Goal: Task Accomplishment & Management: Use online tool/utility

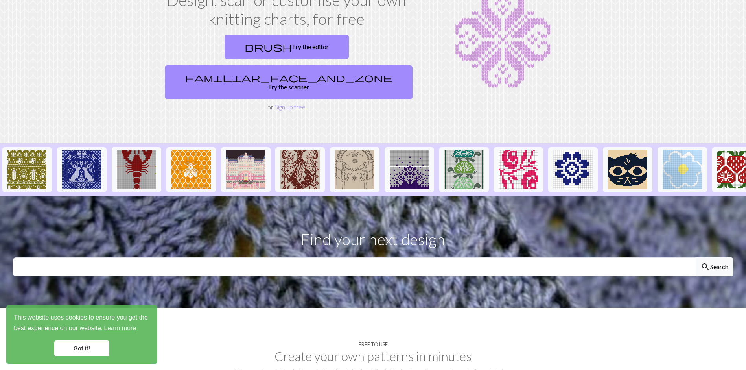
scroll to position [79, 0]
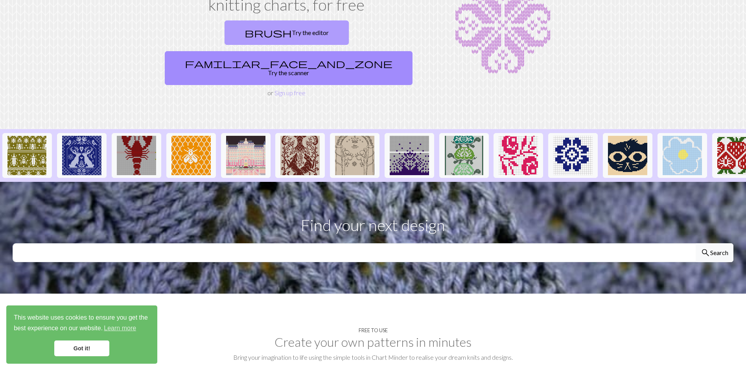
click at [225, 32] on link "brush Try the editor" at bounding box center [287, 32] width 124 height 24
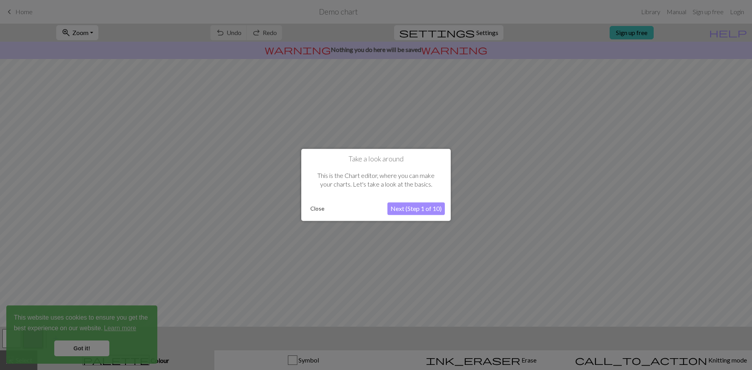
click at [409, 208] on button "Next (Step 1 of 10)" at bounding box center [415, 209] width 57 height 13
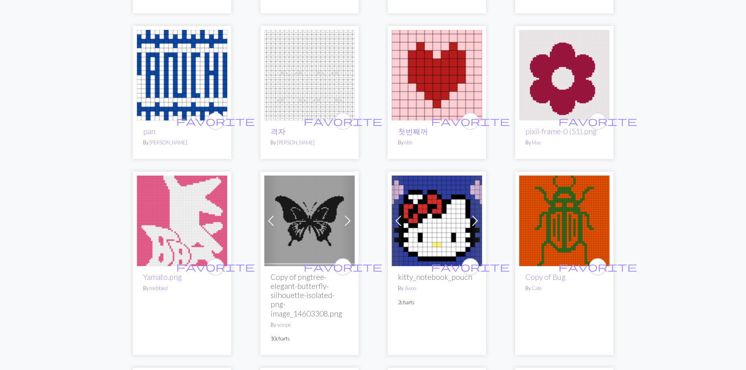
scroll to position [1023, 0]
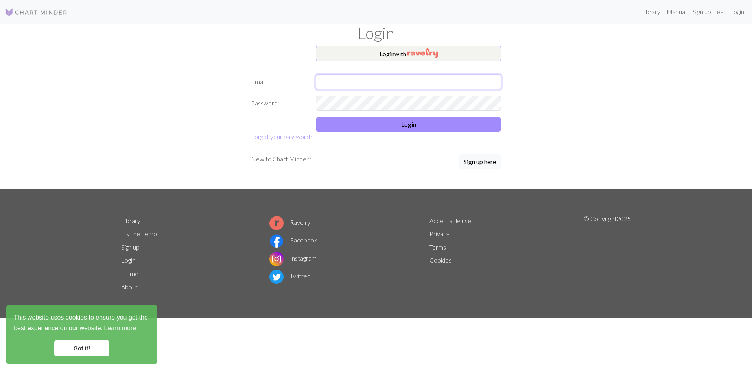
click at [326, 79] on input "text" at bounding box center [408, 81] width 185 height 15
type input "nlmjvm@sbcglobal.net"
click at [377, 124] on button "Login" at bounding box center [408, 124] width 185 height 15
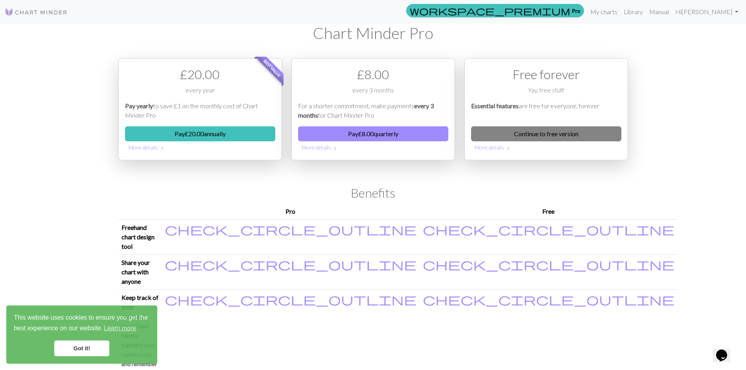
click at [541, 135] on link "Continue to free version" at bounding box center [546, 133] width 150 height 15
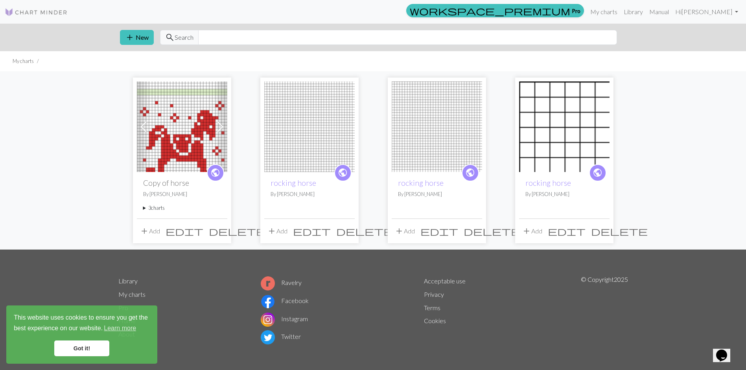
click at [346, 229] on span "delete" at bounding box center [364, 230] width 57 height 11
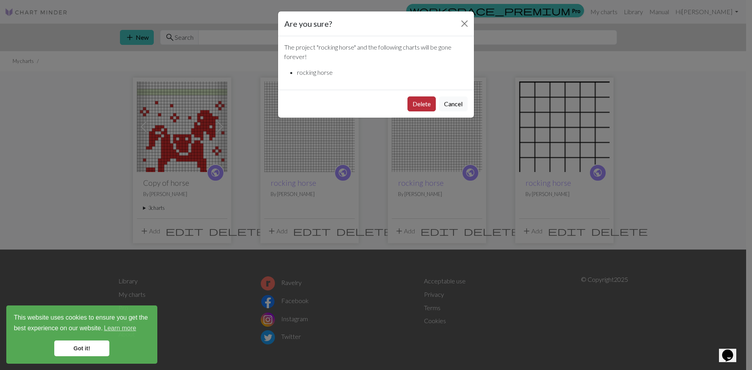
click at [418, 105] on button "Delete" at bounding box center [422, 103] width 28 height 15
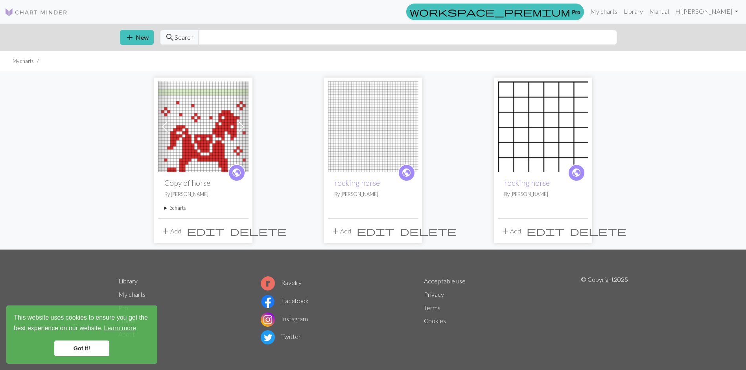
click at [411, 231] on span "delete" at bounding box center [428, 230] width 57 height 11
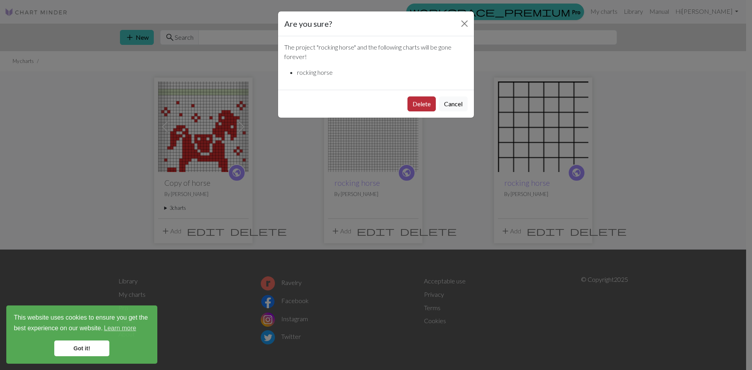
click at [427, 106] on button "Delete" at bounding box center [422, 103] width 28 height 15
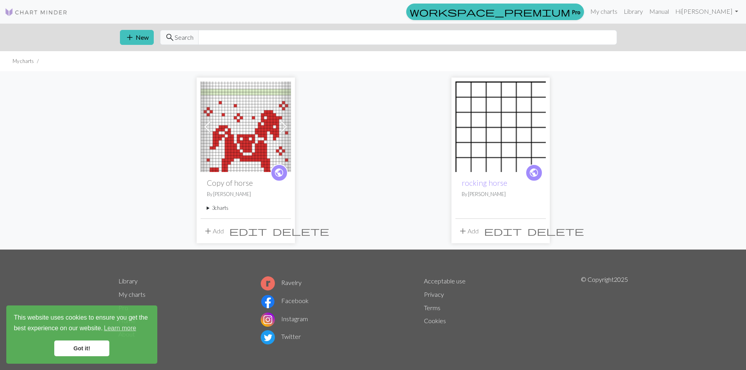
click at [537, 231] on span "delete" at bounding box center [555, 230] width 57 height 11
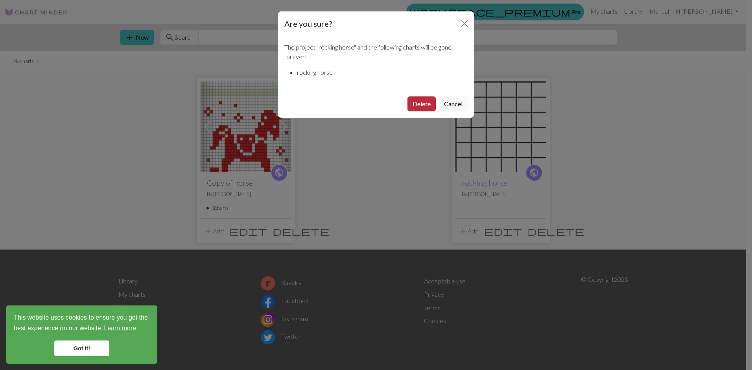
click at [424, 103] on button "Delete" at bounding box center [422, 103] width 28 height 15
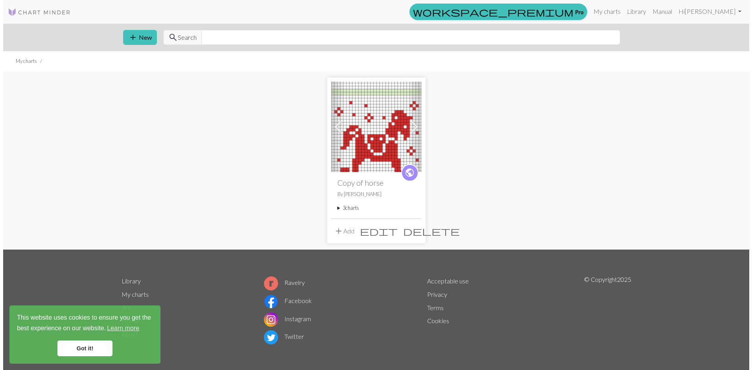
scroll to position [2, 0]
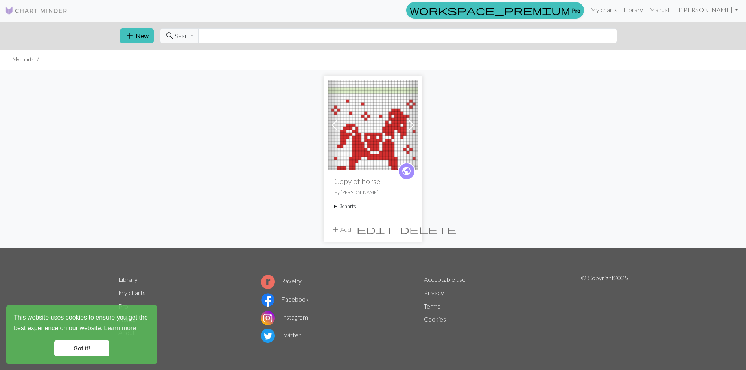
click at [179, 37] on span "Search" at bounding box center [184, 35] width 19 height 9
click at [131, 37] on span "add" at bounding box center [129, 35] width 9 height 11
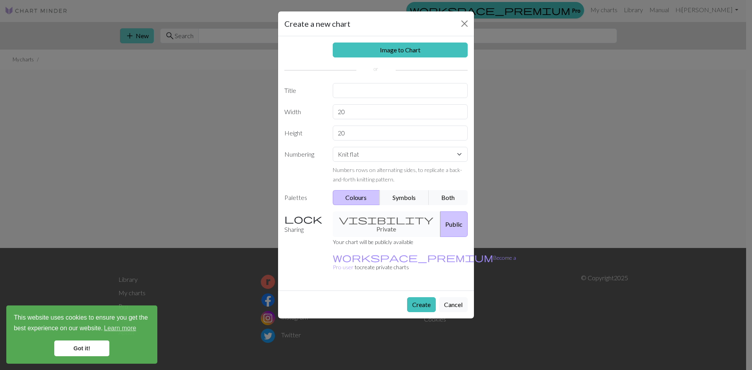
click at [131, 37] on div "Create a new chart Image to Chart Title Width 20 Height 20 Numbering Knit flat …" at bounding box center [376, 185] width 752 height 370
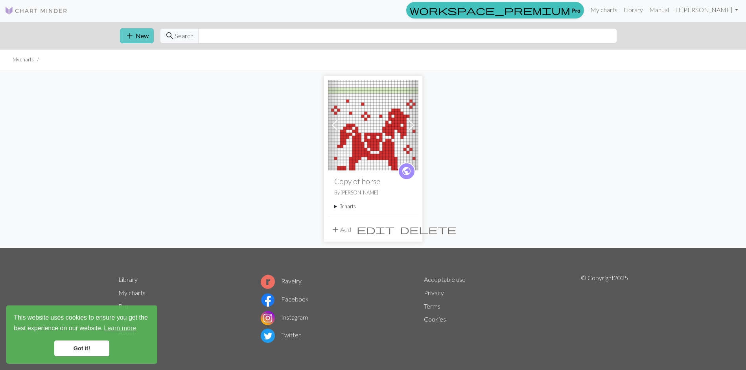
click at [131, 37] on span "add" at bounding box center [129, 35] width 9 height 11
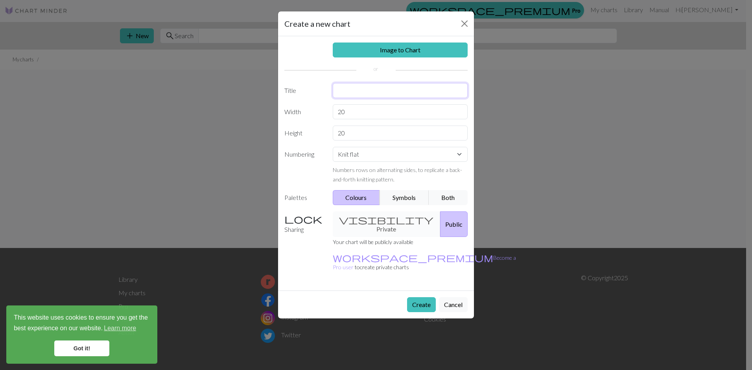
click at [341, 90] on input "text" at bounding box center [400, 90] width 135 height 15
type input "clause/sleigh"
drag, startPoint x: 350, startPoint y: 111, endPoint x: 336, endPoint y: 111, distance: 14.6
click at [336, 111] on input "20" at bounding box center [400, 111] width 135 height 15
drag, startPoint x: 345, startPoint y: 111, endPoint x: 334, endPoint y: 113, distance: 11.2
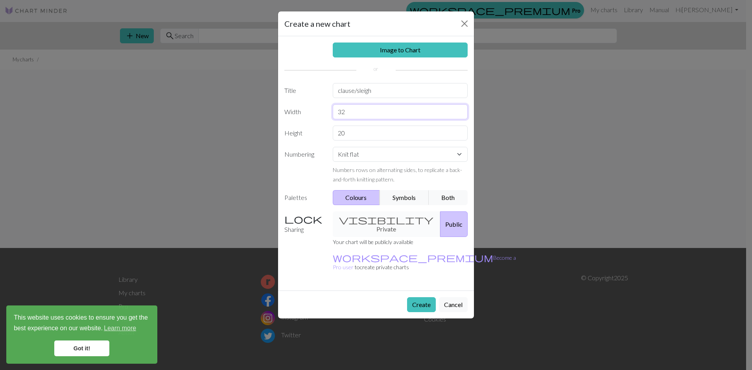
click at [334, 113] on input "32" at bounding box center [400, 111] width 135 height 15
type input "8"
drag, startPoint x: 347, startPoint y: 134, endPoint x: 333, endPoint y: 135, distance: 14.2
click at [333, 135] on input "20" at bounding box center [400, 132] width 135 height 15
type input "8"
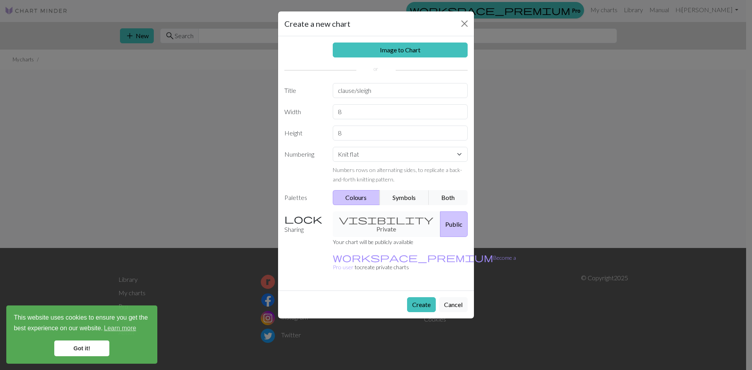
click at [375, 220] on div "visibility Private Public" at bounding box center [400, 224] width 145 height 26
click at [374, 219] on div "visibility Private Public" at bounding box center [400, 224] width 145 height 26
click at [419, 297] on button "Create" at bounding box center [421, 304] width 29 height 15
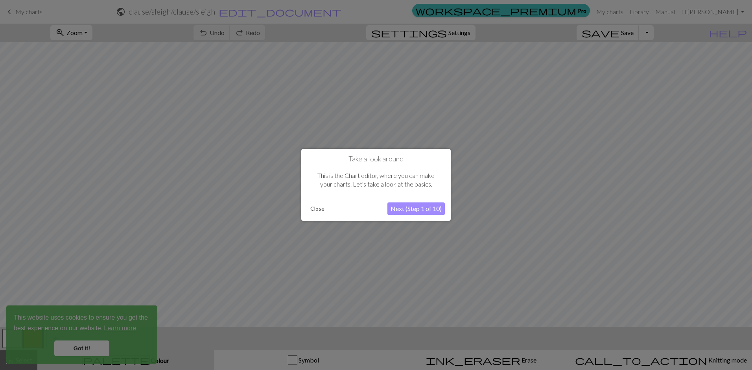
click at [418, 207] on button "Next (Step 1 of 10)" at bounding box center [415, 209] width 57 height 13
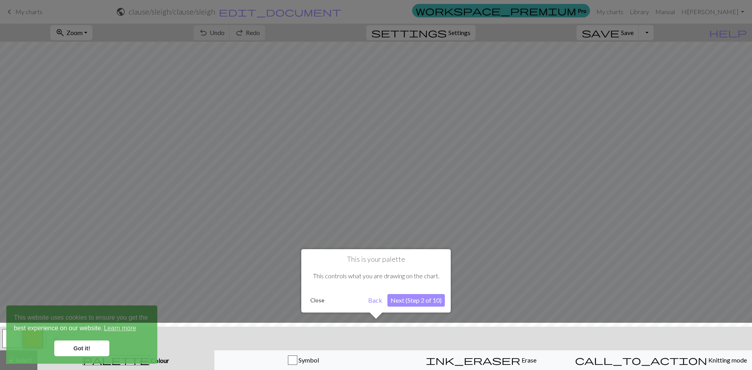
click at [413, 299] on button "Next (Step 2 of 10)" at bounding box center [415, 300] width 57 height 13
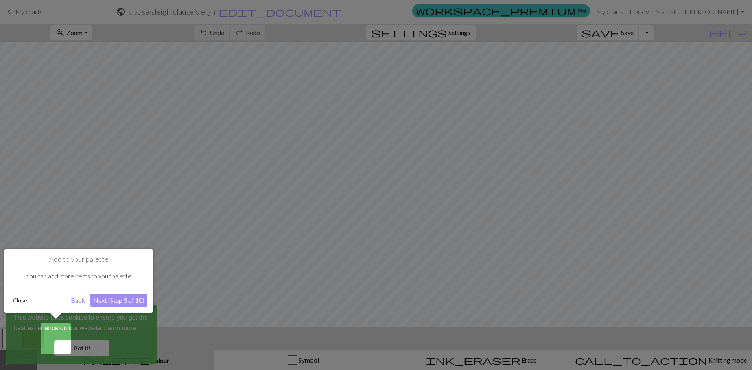
drag, startPoint x: 55, startPoint y: 311, endPoint x: 55, endPoint y: 317, distance: 6.7
click at [55, 312] on div "Add to your palette You can add more items to your palette Close Back Next (Ste…" at bounding box center [78, 284] width 149 height 70
drag, startPoint x: 57, startPoint y: 338, endPoint x: 59, endPoint y: 342, distance: 4.2
click at [59, 342] on div "This website uses cookies to ensure you get the best experience on our website.…" at bounding box center [81, 334] width 151 height 58
click at [112, 301] on button "Next (Step 3 of 10)" at bounding box center [118, 300] width 57 height 13
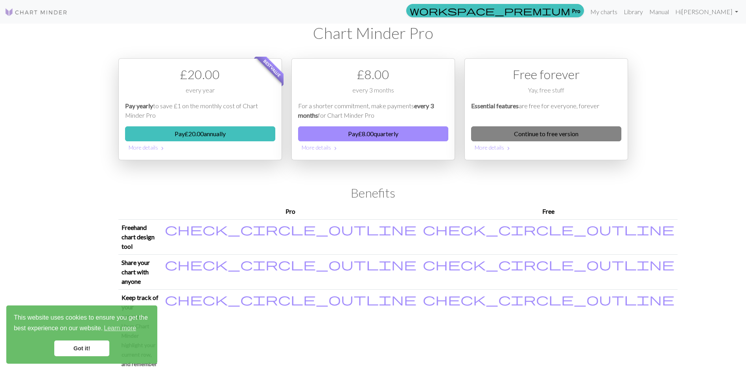
click at [544, 133] on link "Continue to free version" at bounding box center [546, 133] width 150 height 15
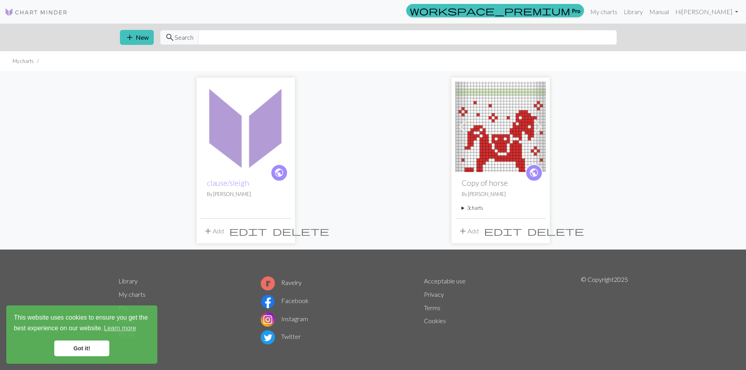
click at [285, 231] on span "delete" at bounding box center [301, 230] width 57 height 11
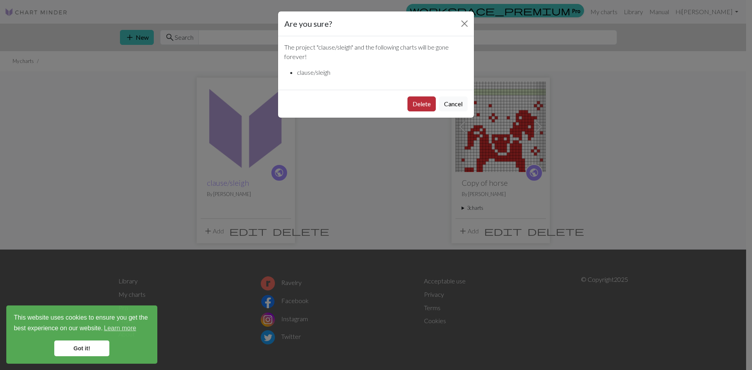
click at [416, 102] on button "Delete" at bounding box center [422, 103] width 28 height 15
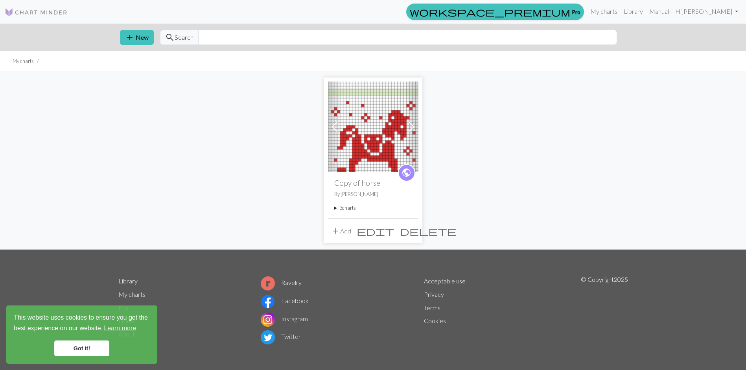
click at [182, 39] on span "Search" at bounding box center [184, 37] width 19 height 9
click at [169, 38] on span "search" at bounding box center [169, 37] width 9 height 11
click at [183, 38] on span "Search" at bounding box center [184, 37] width 19 height 9
click at [183, 37] on span "Search" at bounding box center [184, 37] width 19 height 9
drag, startPoint x: 183, startPoint y: 37, endPoint x: 173, endPoint y: 38, distance: 10.2
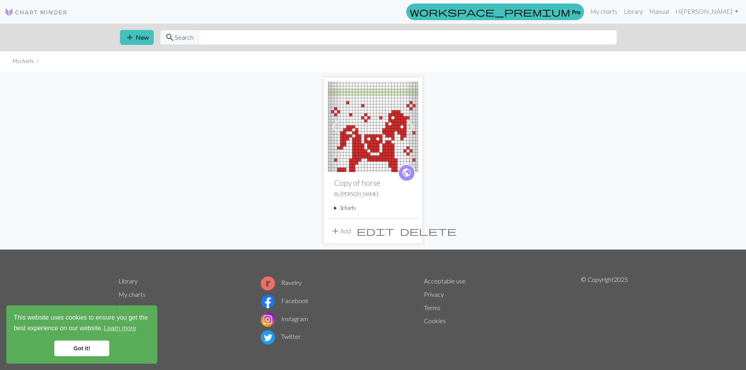
click at [173, 38] on span "search" at bounding box center [169, 37] width 9 height 11
click at [169, 37] on span "search" at bounding box center [169, 37] width 9 height 11
click at [161, 37] on span "search Search" at bounding box center [179, 37] width 39 height 15
click at [142, 37] on button "add New" at bounding box center [137, 37] width 34 height 15
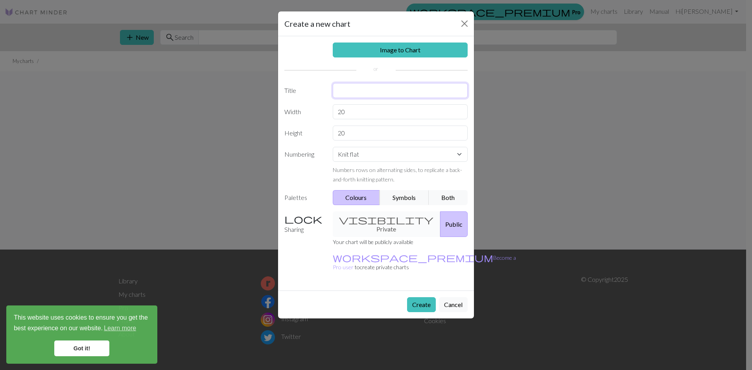
click at [341, 92] on input "text" at bounding box center [400, 90] width 135 height 15
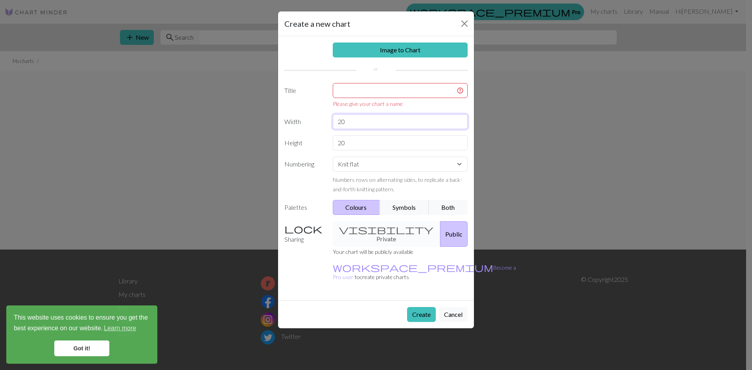
click at [345, 112] on div "Image to Chart Title Please give your chart a name Width 20 Height 20 Numbering…" at bounding box center [376, 168] width 196 height 264
click at [342, 112] on div "Image to Chart Title Please give your chart a name Width 20 Height 20 Numbering…" at bounding box center [376, 168] width 196 height 264
drag, startPoint x: 349, startPoint y: 121, endPoint x: 336, endPoint y: 100, distance: 25.2
click at [334, 119] on input "20" at bounding box center [400, 121] width 135 height 15
click at [336, 90] on input "text" at bounding box center [400, 90] width 135 height 15
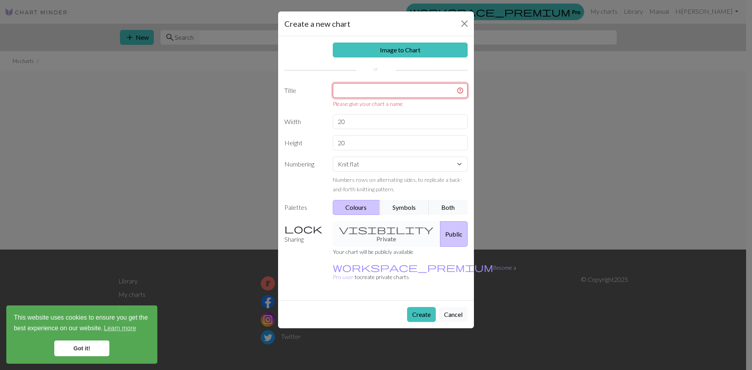
type input "clause/sleigh"
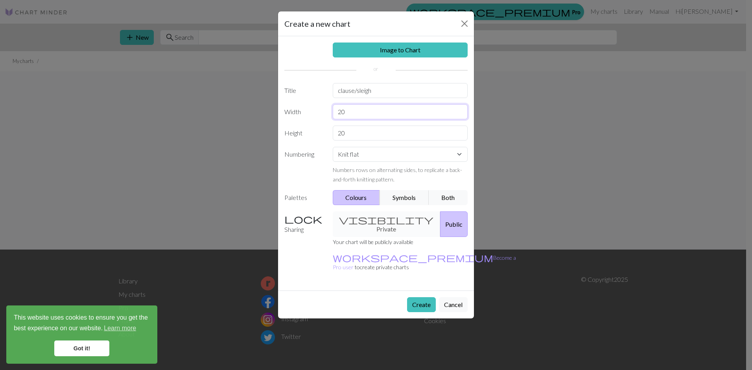
drag, startPoint x: 350, startPoint y: 112, endPoint x: 336, endPoint y: 113, distance: 13.8
click at [336, 113] on input "20" at bounding box center [400, 111] width 135 height 15
type input "35"
drag, startPoint x: 346, startPoint y: 132, endPoint x: 336, endPoint y: 135, distance: 10.6
click at [336, 135] on input "20" at bounding box center [400, 132] width 135 height 15
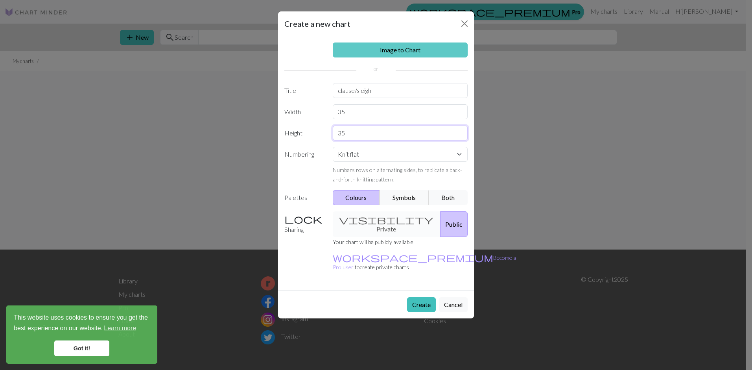
type input "35"
click at [412, 48] on link "Image to Chart" at bounding box center [400, 49] width 135 height 15
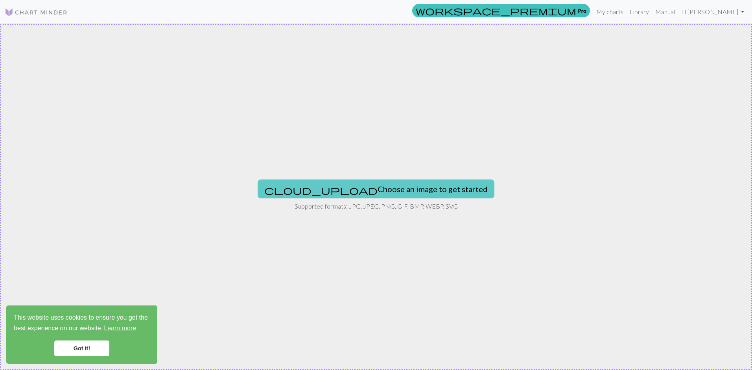
click at [359, 188] on button "cloud_upload Choose an image to get started" at bounding box center [376, 188] width 237 height 19
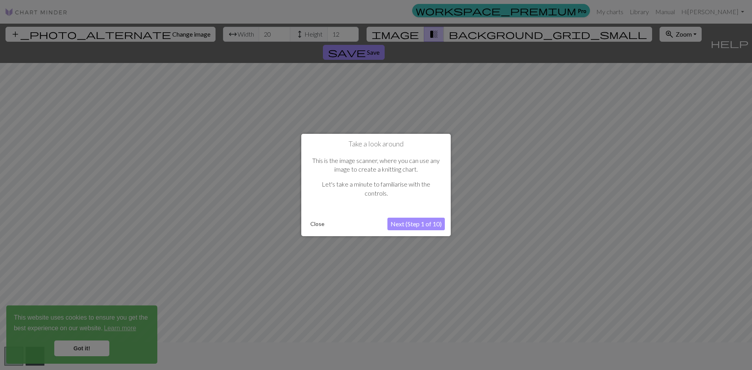
click at [405, 223] on button "Next (Step 1 of 10)" at bounding box center [415, 224] width 57 height 13
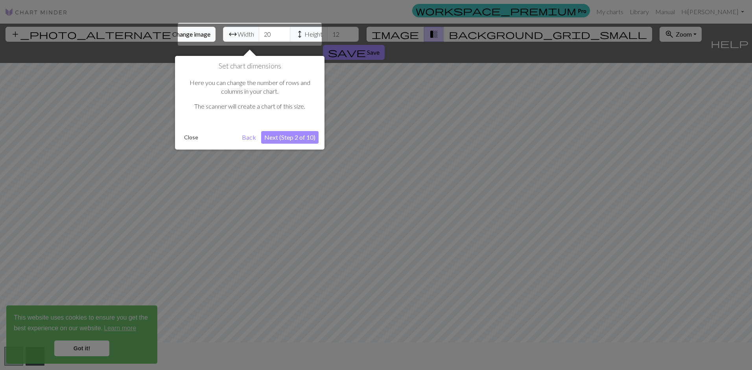
drag, startPoint x: 469, startPoint y: 205, endPoint x: 444, endPoint y: 209, distance: 25.5
click at [444, 209] on div at bounding box center [376, 185] width 752 height 370
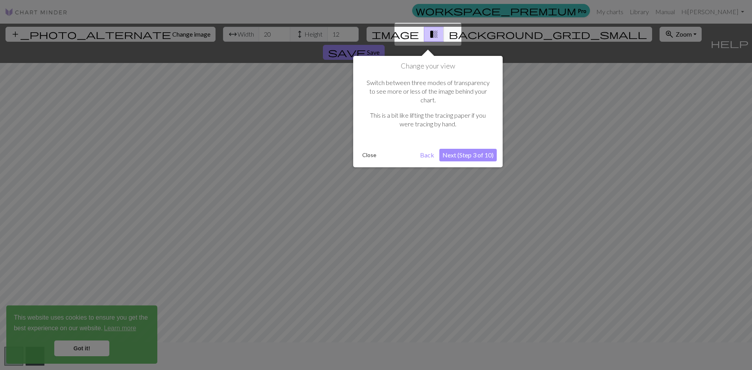
click at [460, 150] on button "Next (Step 3 of 10)" at bounding box center [467, 155] width 57 height 13
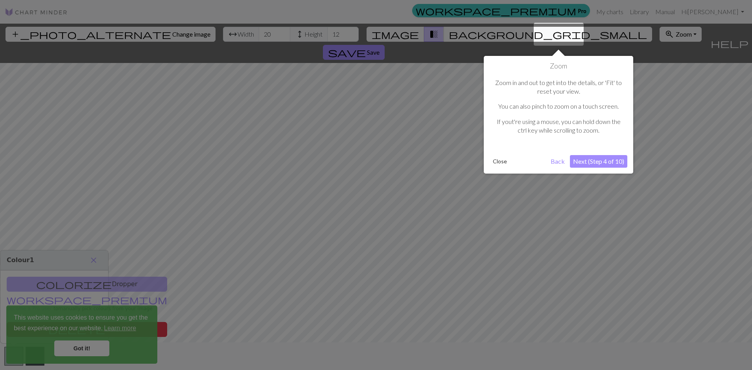
click at [586, 162] on button "Next (Step 4 of 10)" at bounding box center [598, 161] width 57 height 13
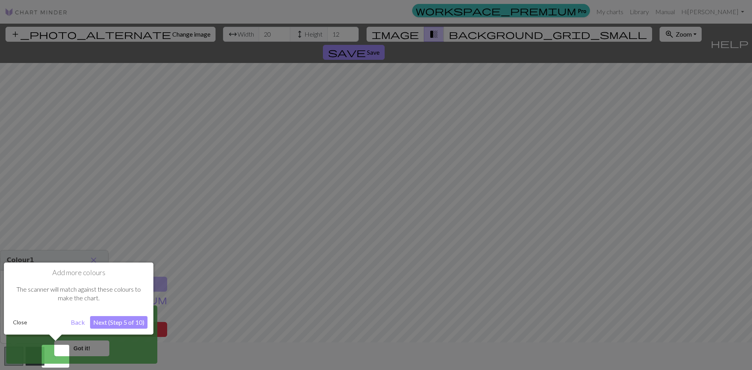
click at [109, 328] on button "Next (Step 5 of 10)" at bounding box center [118, 322] width 57 height 13
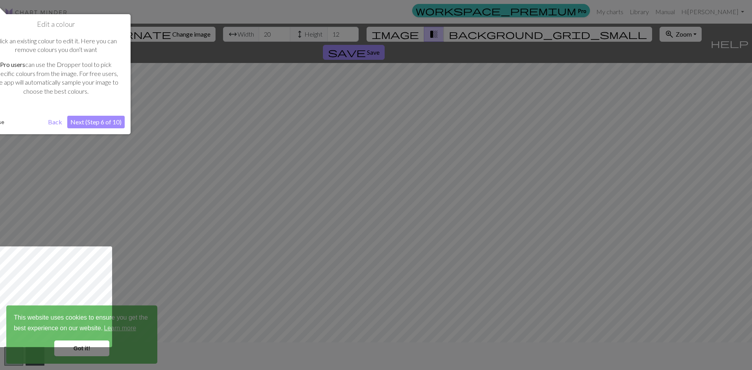
click at [109, 328] on div at bounding box center [54, 296] width 116 height 101
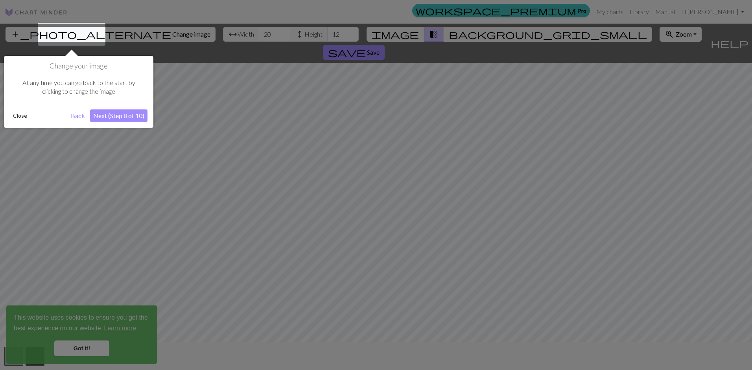
click at [122, 205] on div at bounding box center [376, 185] width 752 height 370
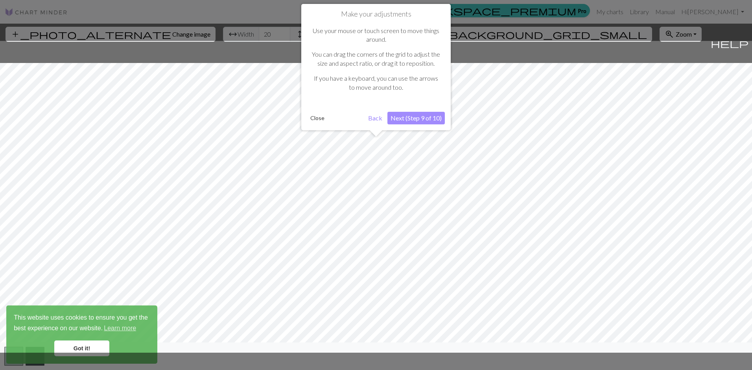
click at [122, 205] on div at bounding box center [376, 197] width 760 height 312
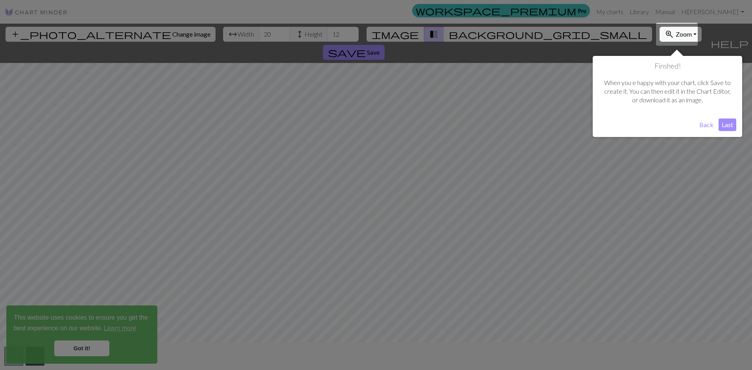
click at [122, 205] on div at bounding box center [376, 185] width 752 height 370
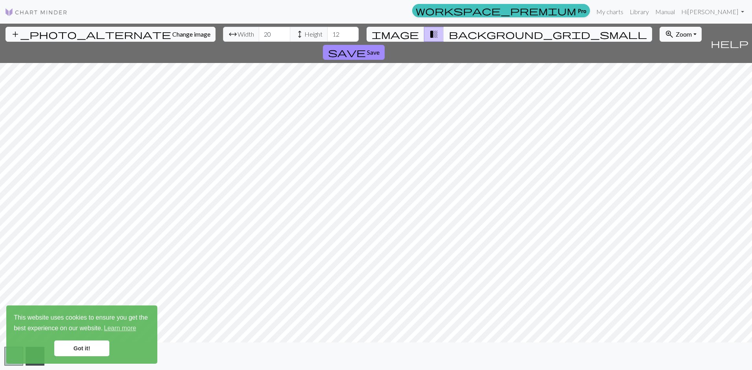
click at [449, 33] on span "background_grid_small" at bounding box center [548, 34] width 198 height 11
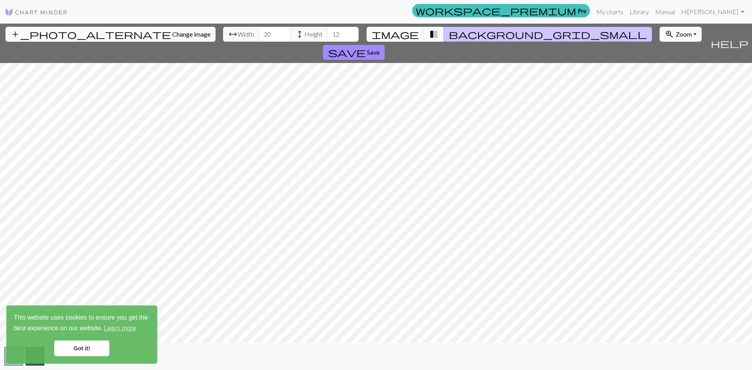
click at [429, 35] on span "transition_fade" at bounding box center [433, 34] width 9 height 11
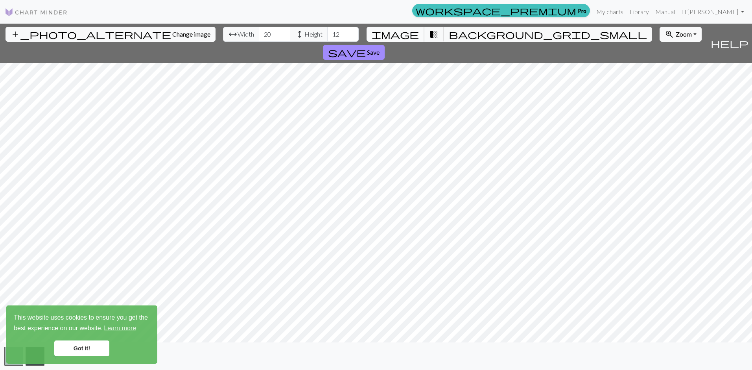
click at [407, 33] on span "image" at bounding box center [395, 34] width 47 height 11
click at [327, 31] on input "13" at bounding box center [342, 34] width 31 height 15
click at [327, 31] on input "14" at bounding box center [342, 34] width 31 height 15
click at [327, 31] on input "16" at bounding box center [342, 34] width 31 height 15
click at [327, 31] on input "17" at bounding box center [342, 34] width 31 height 15
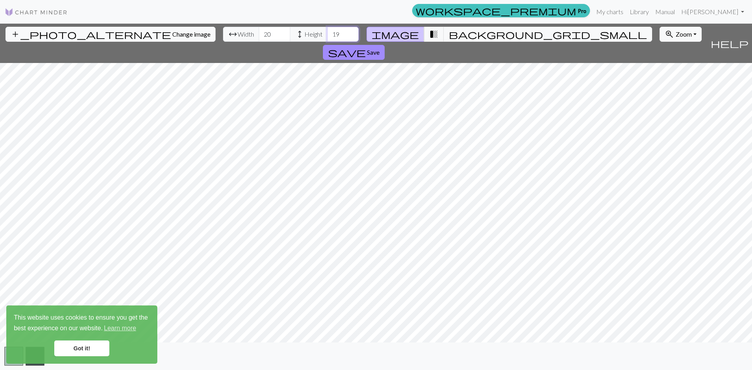
click at [327, 31] on input "19" at bounding box center [342, 34] width 31 height 15
type input "21"
click at [327, 31] on input "21" at bounding box center [342, 34] width 31 height 15
click at [228, 35] on span "arrow_range" at bounding box center [232, 34] width 9 height 11
click at [259, 32] on input "21" at bounding box center [274, 34] width 31 height 15
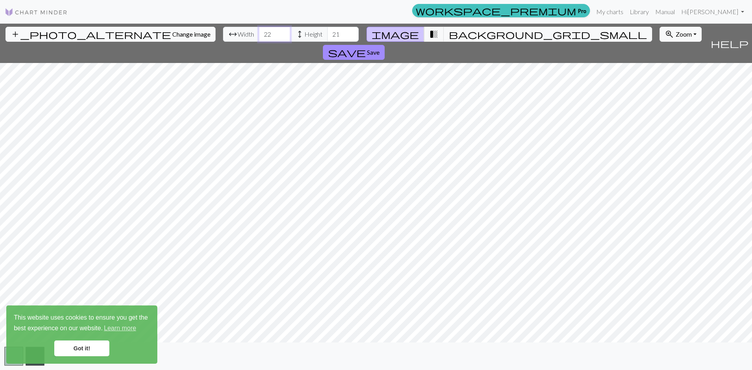
click at [259, 32] on input "22" at bounding box center [274, 34] width 31 height 15
click at [259, 32] on input "23" at bounding box center [274, 34] width 31 height 15
click at [259, 32] on input "24" at bounding box center [274, 34] width 31 height 15
click at [259, 32] on input "26" at bounding box center [274, 34] width 31 height 15
click at [259, 32] on input "27" at bounding box center [274, 34] width 31 height 15
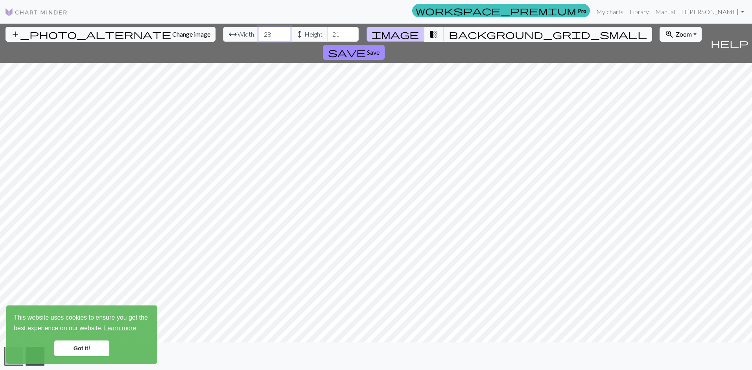
click at [259, 32] on input "28" at bounding box center [274, 34] width 31 height 15
click at [259, 32] on input "29" at bounding box center [274, 34] width 31 height 15
click at [259, 32] on input "30" at bounding box center [274, 34] width 31 height 15
click at [259, 32] on input "31" at bounding box center [274, 34] width 31 height 15
click at [259, 32] on input "32" at bounding box center [274, 34] width 31 height 15
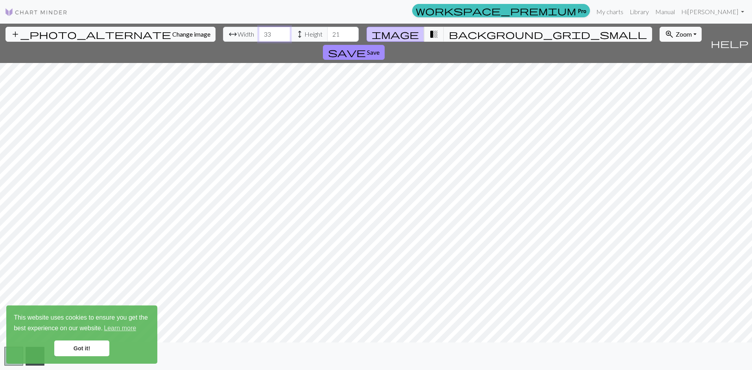
type input "33"
click at [259, 32] on input "33" at bounding box center [274, 34] width 31 height 15
click at [676, 37] on span "Zoom" at bounding box center [684, 33] width 16 height 7
click at [660, 96] on button "50%" at bounding box center [691, 96] width 62 height 13
click at [676, 33] on span "Zoom" at bounding box center [684, 33] width 16 height 7
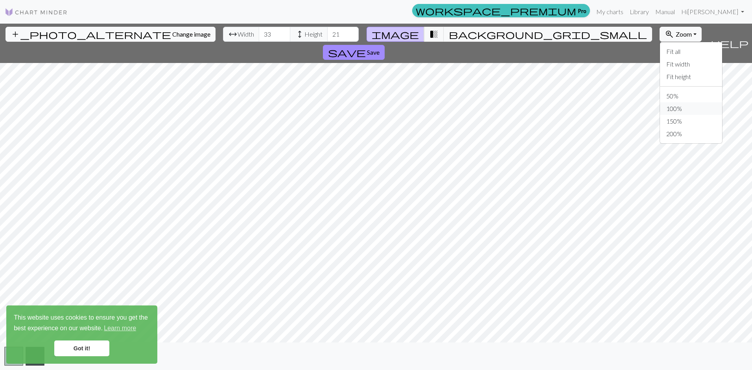
click at [660, 109] on button "100%" at bounding box center [691, 108] width 62 height 13
click at [676, 36] on span "Zoom" at bounding box center [684, 33] width 16 height 7
click at [660, 121] on button "150%" at bounding box center [691, 121] width 62 height 13
click at [327, 37] on input "20" at bounding box center [342, 34] width 31 height 15
click at [327, 37] on input "19" at bounding box center [342, 34] width 31 height 15
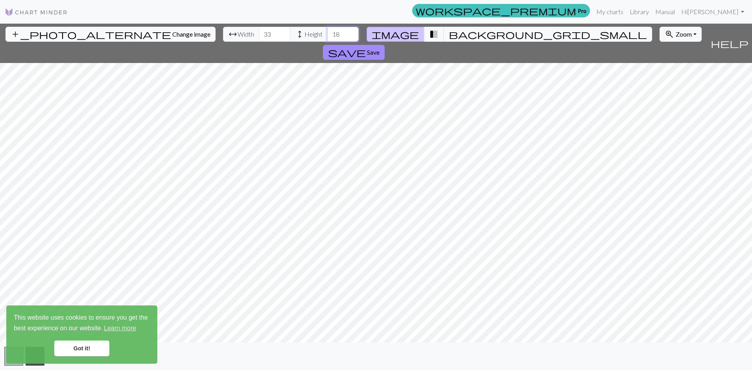
click at [327, 37] on input "18" at bounding box center [342, 34] width 31 height 15
click at [327, 33] on input "20" at bounding box center [342, 34] width 31 height 15
click at [327, 33] on input "22" at bounding box center [342, 34] width 31 height 15
click at [327, 33] on input "23" at bounding box center [342, 34] width 31 height 15
click at [327, 33] on input "25" at bounding box center [342, 34] width 31 height 15
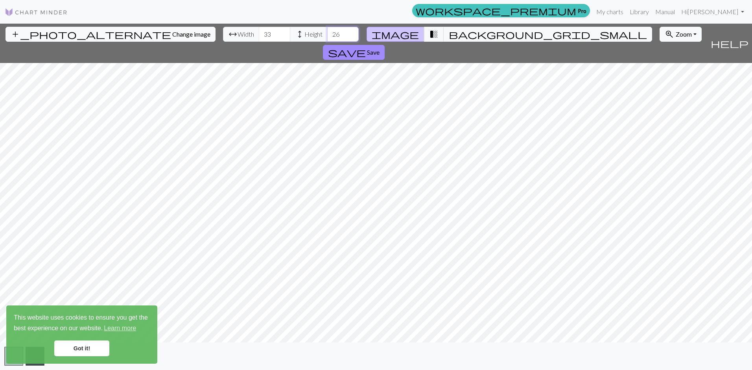
click at [327, 33] on input "26" at bounding box center [342, 34] width 31 height 15
type input "28"
click at [327, 33] on input "28" at bounding box center [342, 34] width 31 height 15
click at [380, 48] on span "Save" at bounding box center [373, 51] width 13 height 7
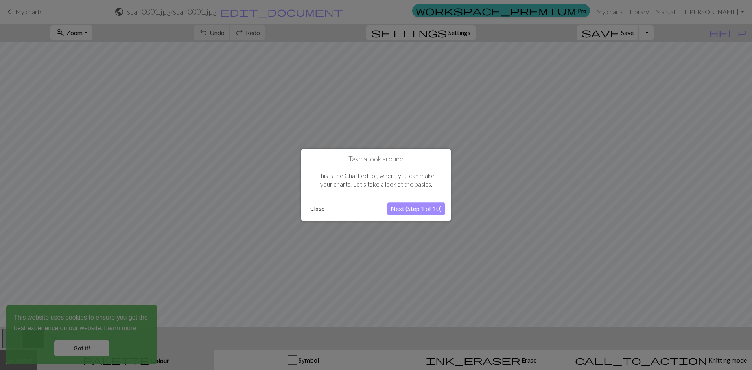
click at [405, 209] on button "Next (Step 1 of 10)" at bounding box center [415, 209] width 57 height 13
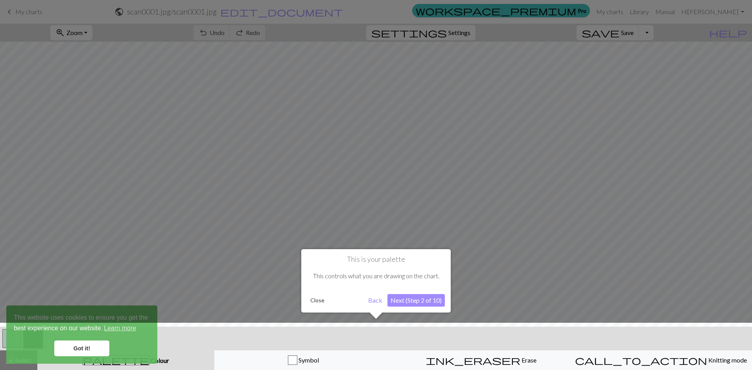
click at [282, 307] on div at bounding box center [376, 185] width 752 height 370
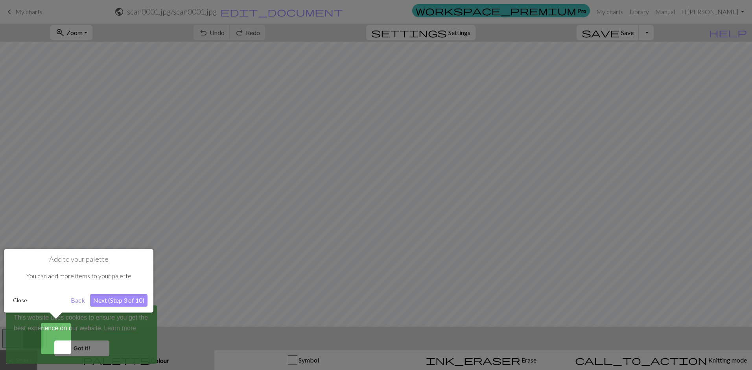
click at [252, 34] on div at bounding box center [376, 185] width 752 height 370
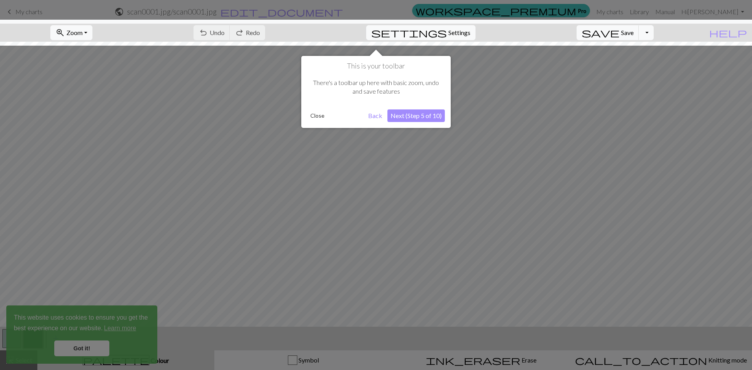
click at [252, 34] on div at bounding box center [376, 33] width 760 height 26
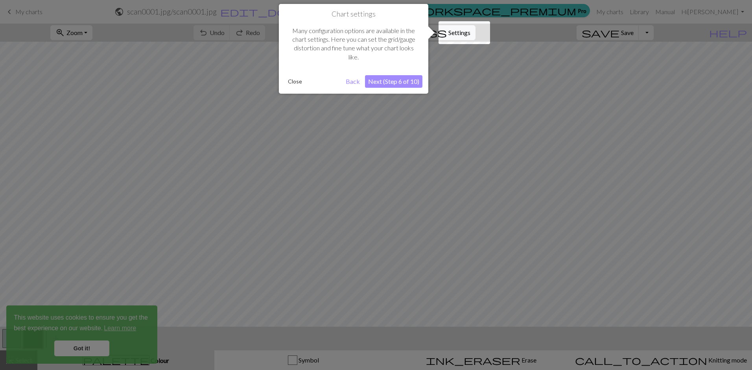
click at [252, 34] on div at bounding box center [376, 185] width 752 height 370
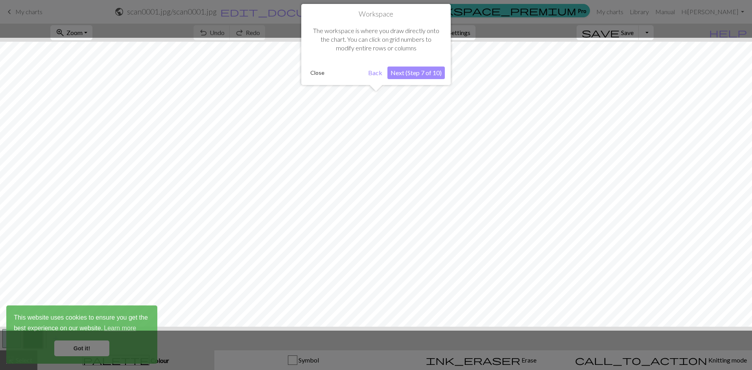
click at [252, 33] on div at bounding box center [376, 185] width 752 height 370
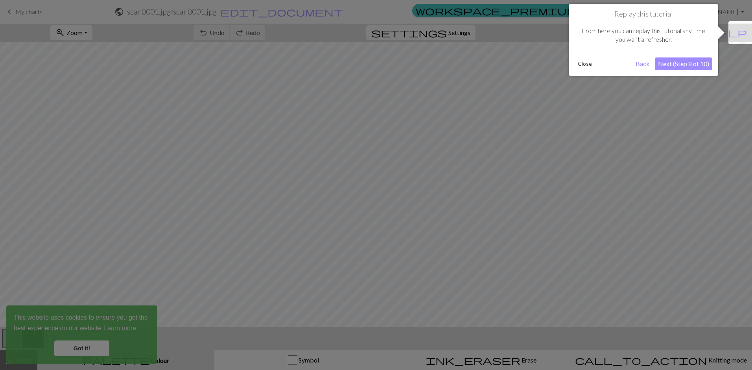
click at [252, 33] on div at bounding box center [376, 185] width 752 height 370
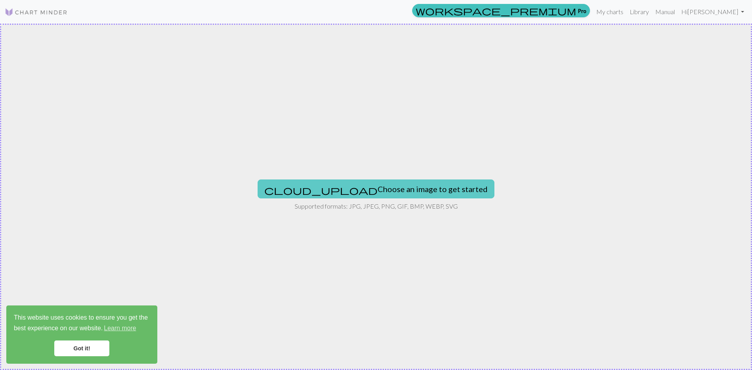
click at [350, 189] on button "cloud_upload Choose an image to get started" at bounding box center [376, 188] width 237 height 19
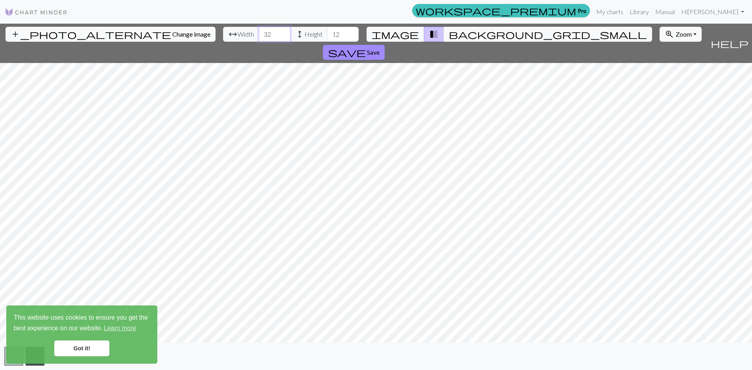
click at [259, 33] on input "32" at bounding box center [274, 34] width 31 height 15
type input "33"
click at [259, 33] on input "33" at bounding box center [274, 34] width 31 height 15
type input "22"
click at [327, 33] on input "22" at bounding box center [342, 34] width 31 height 15
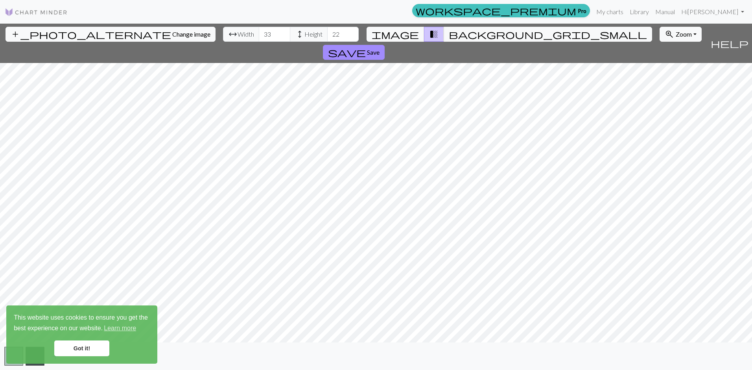
click at [281, 353] on div "add_photo_alternate Change image arrow_range Width 33 height Height 22 image tr…" at bounding box center [376, 197] width 752 height 346
click at [676, 33] on span "Zoom" at bounding box center [684, 33] width 16 height 7
click at [660, 96] on button "50%" at bounding box center [691, 96] width 62 height 13
